Goal: Find specific page/section: Find specific page/section

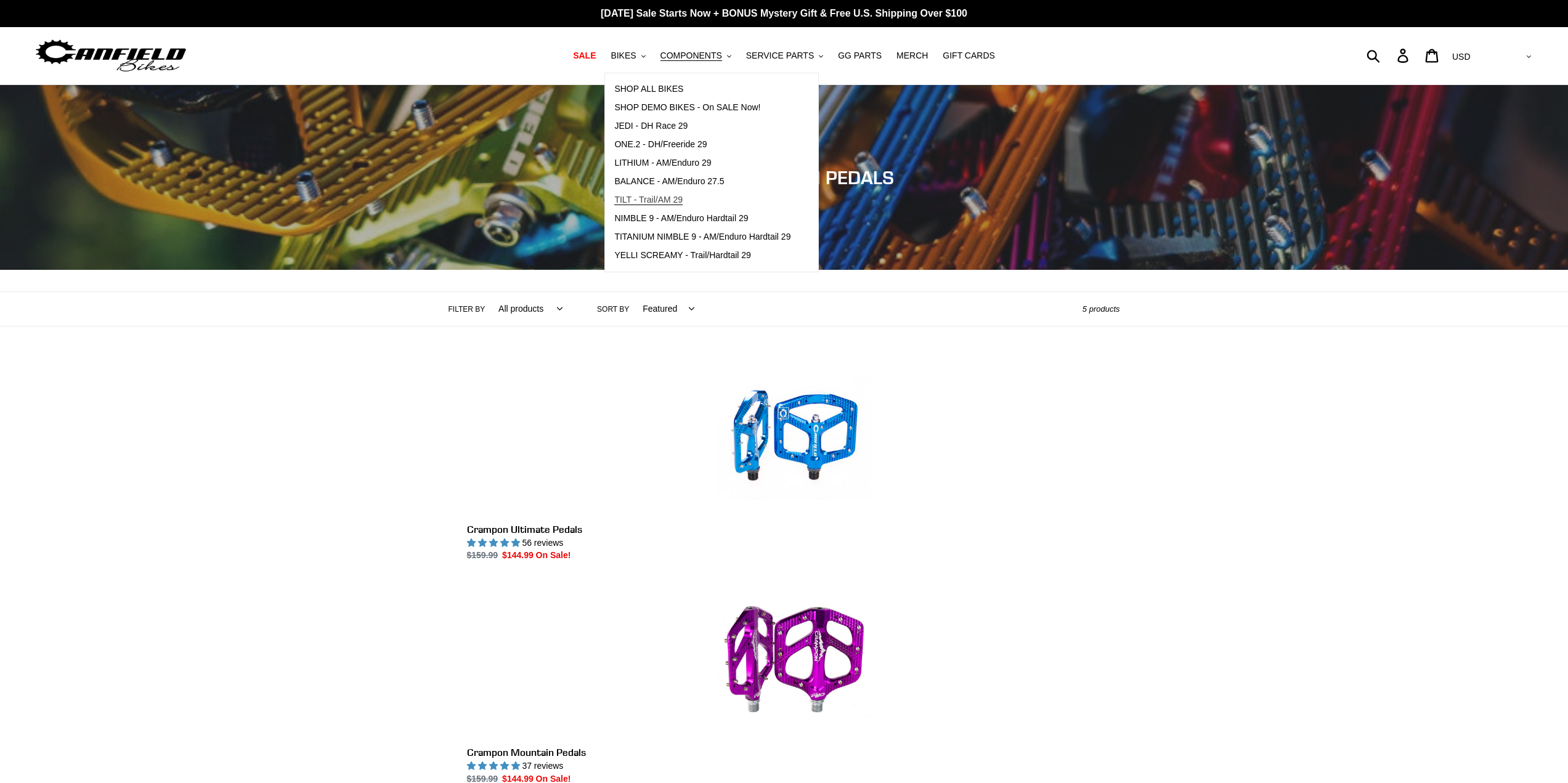
click at [653, 200] on span "TILT - Trail/AM 29" at bounding box center [648, 200] width 68 height 10
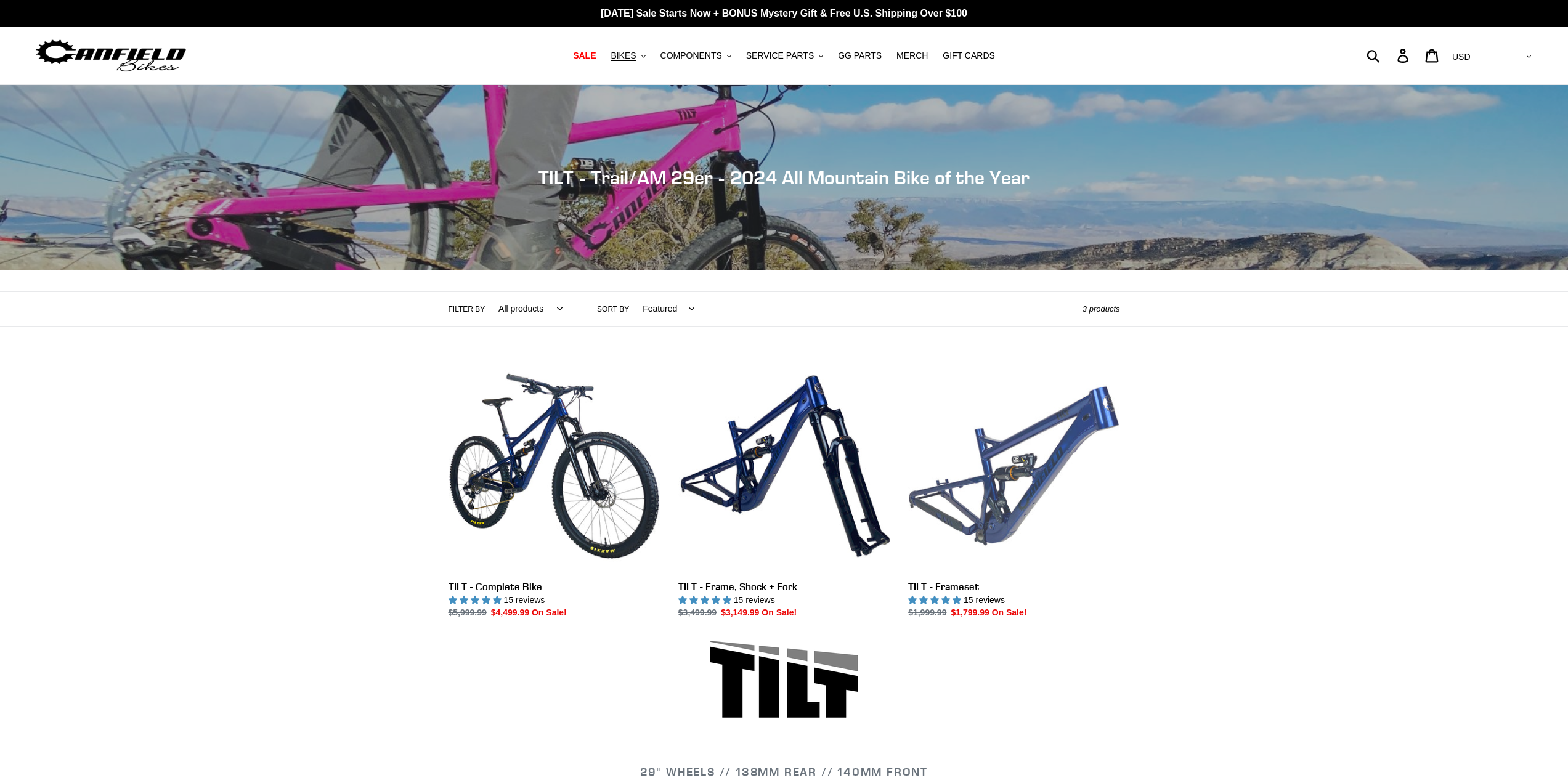
click at [1017, 519] on link "TILT - Frameset" at bounding box center [1013, 490] width 212 height 259
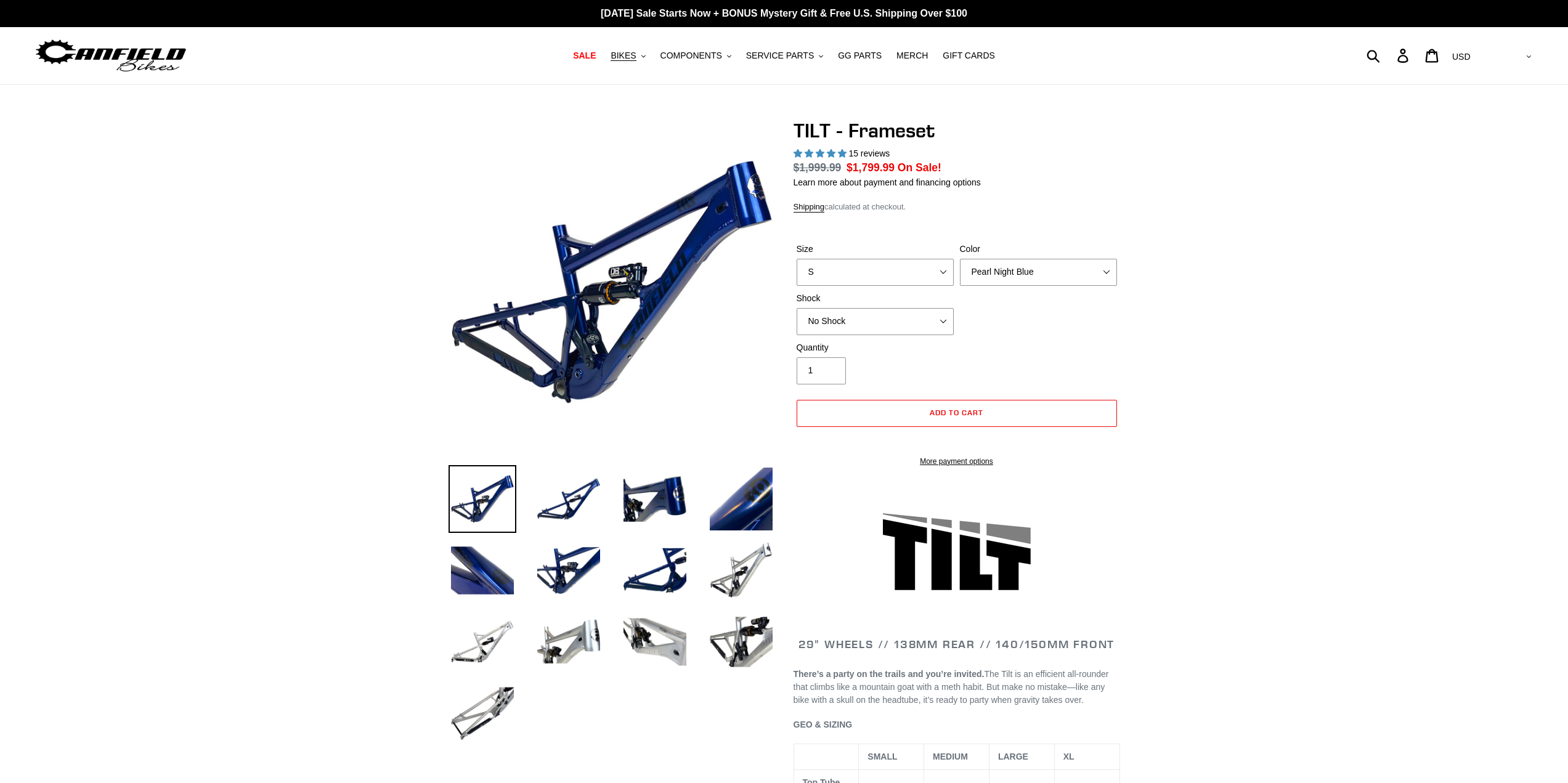
select select "highest-rating"
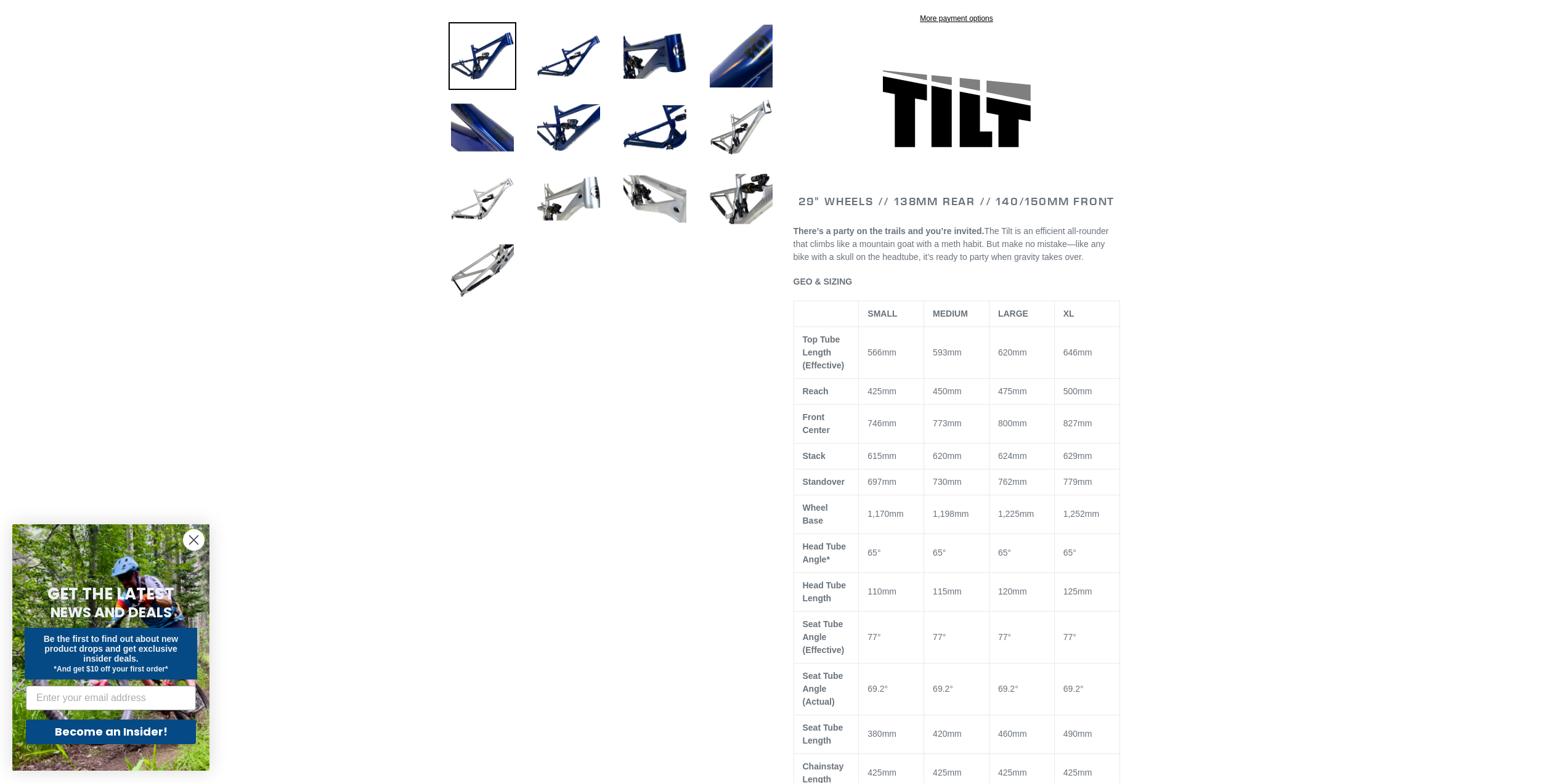
scroll to position [493, 0]
